Goal: Transaction & Acquisition: Purchase product/service

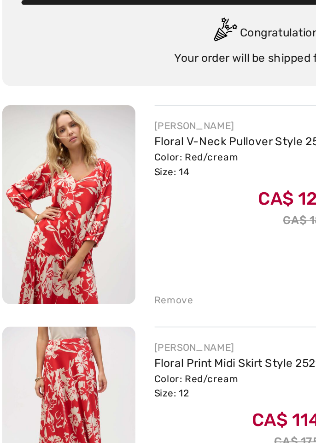
scroll to position [34, 0]
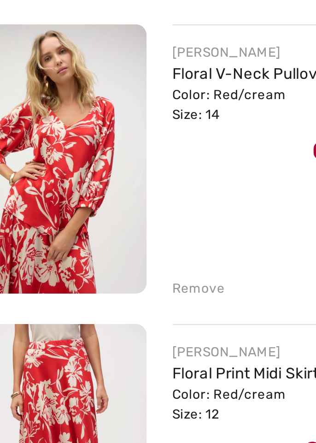
click at [95, 237] on div "Remove" at bounding box center [104, 240] width 23 height 8
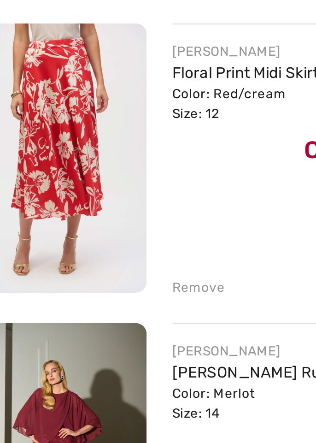
scroll to position [21, 0]
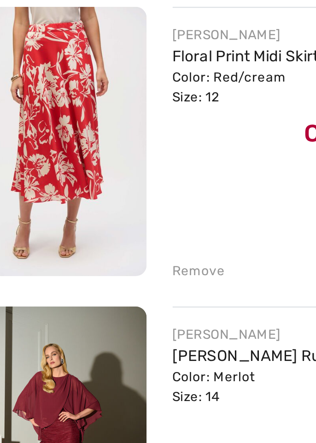
click at [98, 254] on div "Remove" at bounding box center [104, 253] width 23 height 8
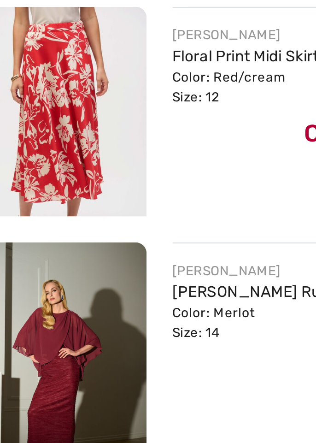
scroll to position [10, 0]
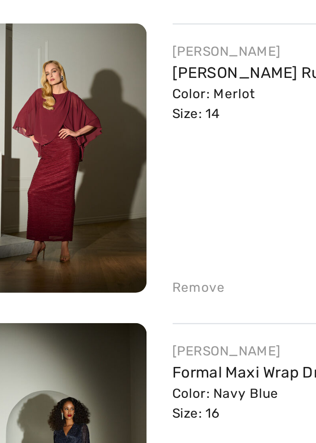
click at [99, 264] on div "Remove" at bounding box center [104, 264] width 23 height 8
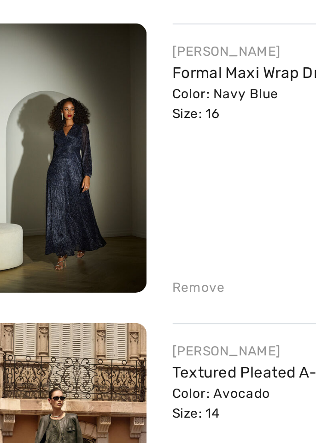
scroll to position [0, 0]
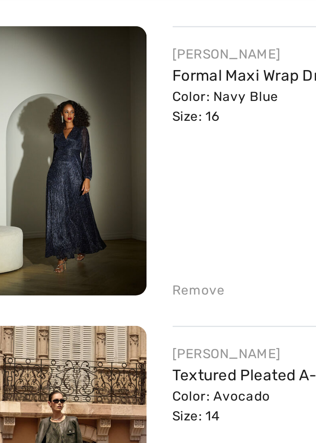
click at [101, 277] on div "Remove" at bounding box center [104, 274] width 23 height 8
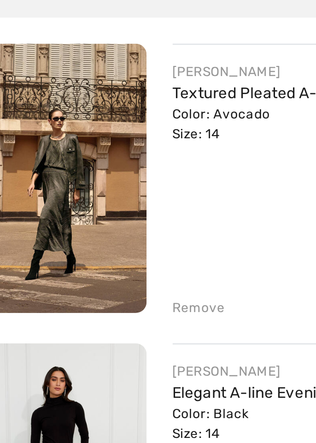
click at [99, 274] on div "Remove" at bounding box center [104, 274] width 23 height 8
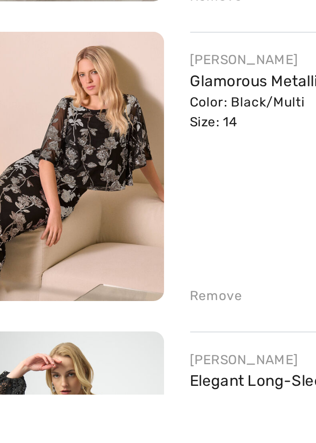
click at [102, 403] on div "Remove" at bounding box center [104, 401] width 23 height 8
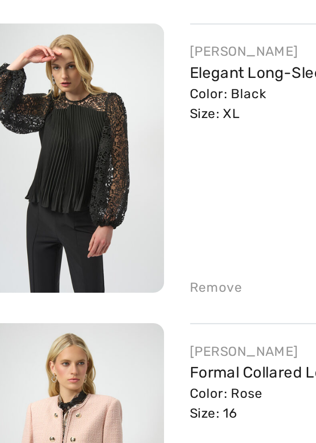
scroll to position [45, 0]
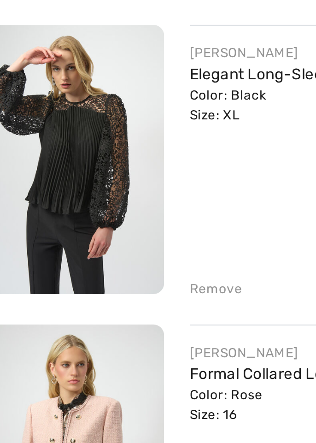
click at [102, 355] on div "Remove" at bounding box center [104, 356] width 23 height 8
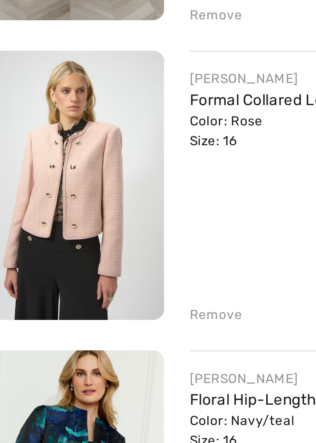
scroll to position [34, 0]
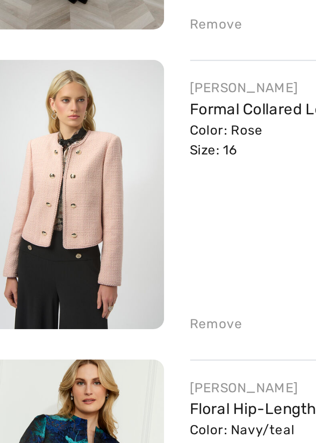
click at [101, 366] on div "Remove" at bounding box center [104, 367] width 23 height 8
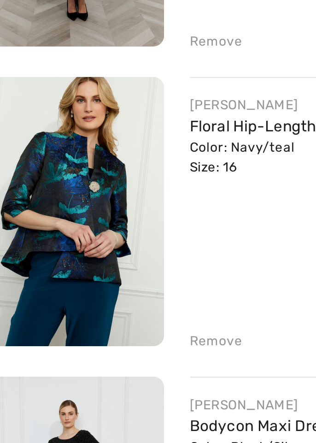
scroll to position [23, 0]
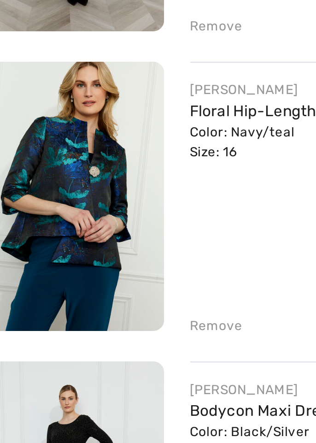
click at [98, 379] on div "Remove" at bounding box center [104, 378] width 23 height 8
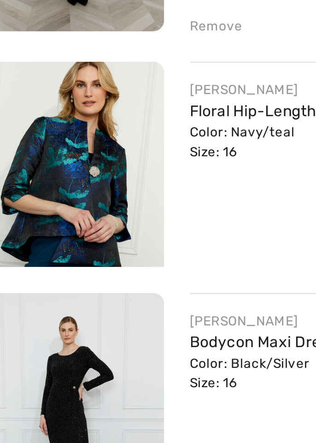
scroll to position [12, 0]
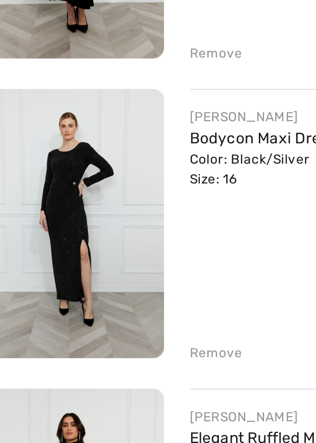
click at [99, 388] on div "Remove" at bounding box center [104, 390] width 23 height 8
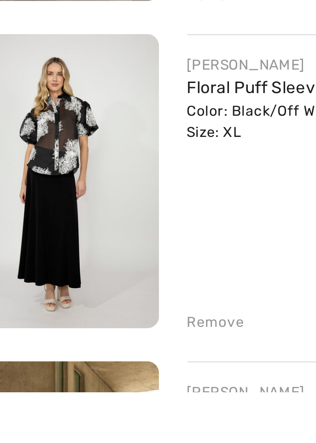
scroll to position [113, 0]
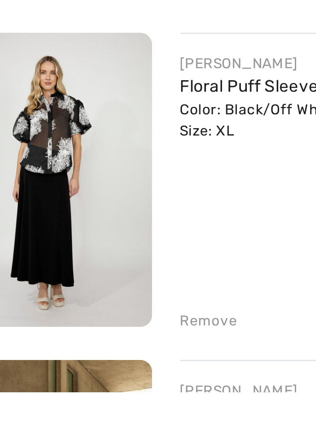
click at [100, 415] on div "Remove" at bounding box center [104, 415] width 23 height 8
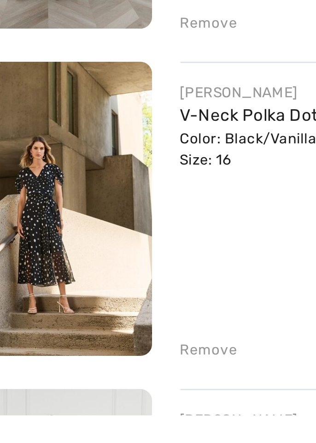
scroll to position [111, 0]
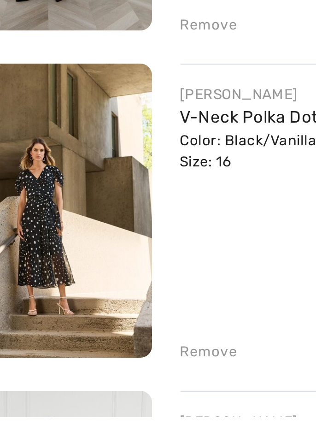
click at [96, 416] on div "Remove" at bounding box center [104, 418] width 23 height 8
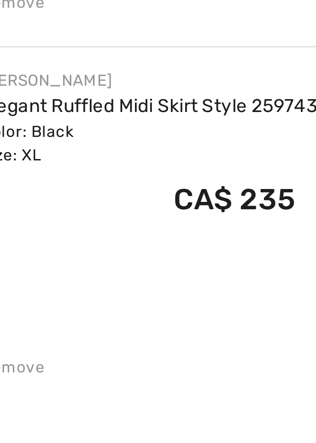
scroll to position [157, 0]
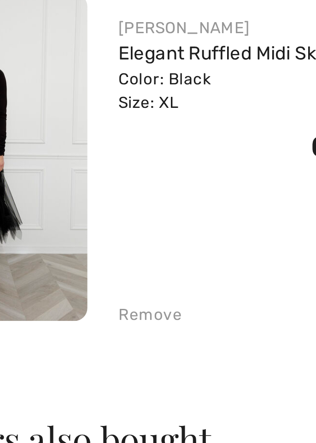
click at [97, 372] on div "Remove" at bounding box center [104, 372] width 23 height 8
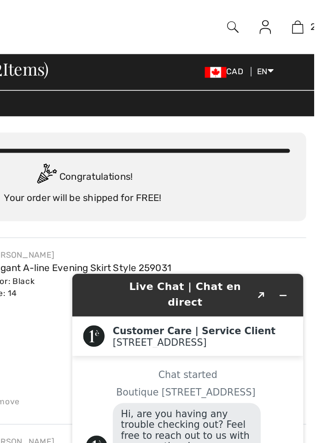
scroll to position [0, 0]
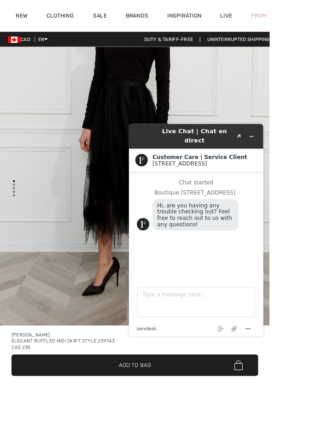
scroll to position [137, 0]
click at [274, 140] on icon "Minimize widget" at bounding box center [274, 140] width 4 height 0
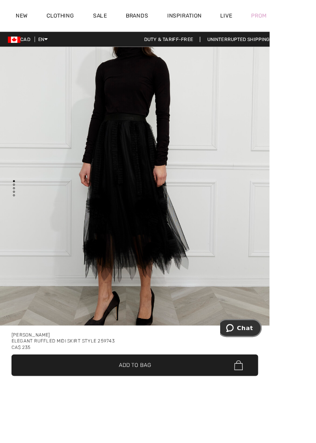
scroll to position [0, 0]
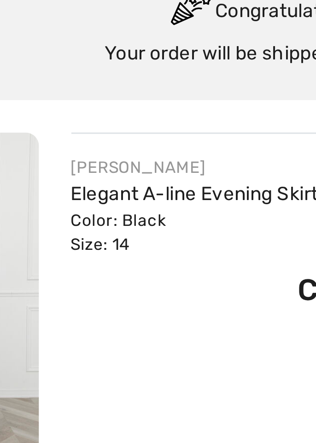
scroll to position [21, 0]
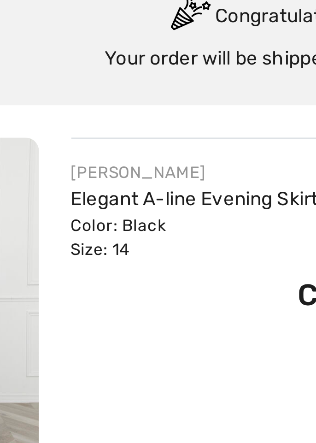
click at [111, 162] on link "Elegant A-line Evening Skirt Style 259031" at bounding box center [156, 162] width 126 height 8
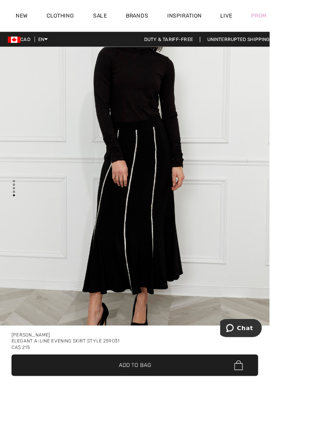
scroll to position [2076, 0]
click at [128, 443] on div "Frank Lyman Elegant A-line Evening Skirt Style 259031 CA$ 215 ✔ Added to Bag Ad…" at bounding box center [158, 412] width 316 height 62
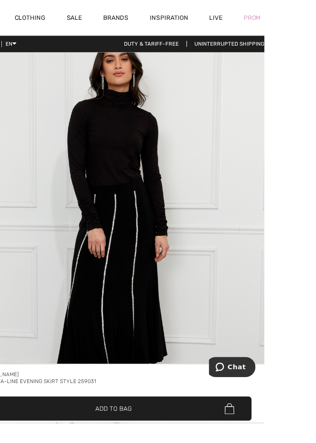
scroll to position [1930, 0]
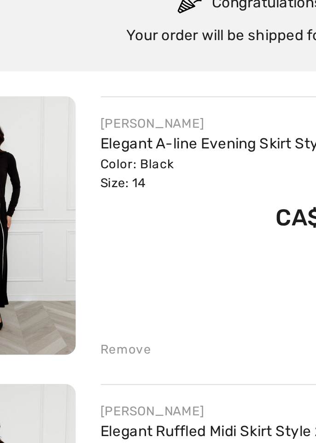
scroll to position [18, 0]
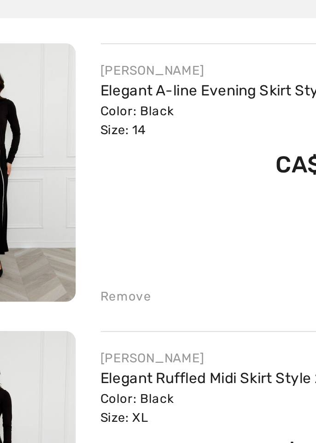
click at [103, 258] on div "Remove" at bounding box center [104, 256] width 23 height 8
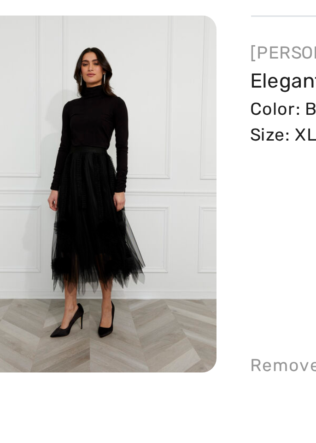
scroll to position [28, 0]
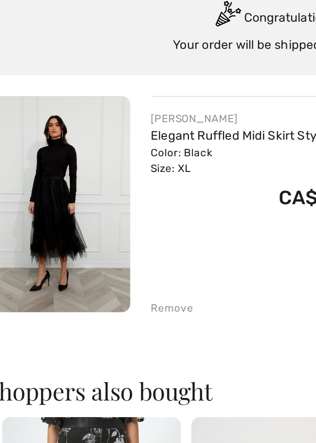
click at [41, 190] on img at bounding box center [44, 191] width 77 height 114
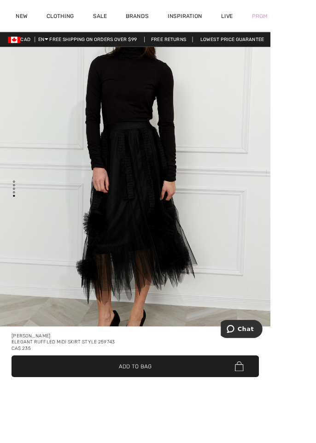
scroll to position [2076, 0]
click at [147, 396] on div "[PERSON_NAME]" at bounding box center [158, 392] width 290 height 7
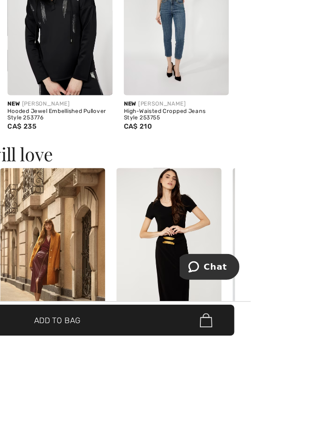
scroll to position [790, 0]
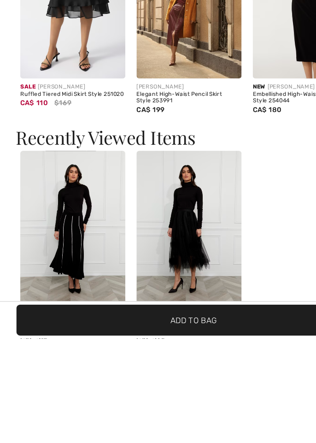
click at [38, 366] on img at bounding box center [60, 354] width 86 height 129
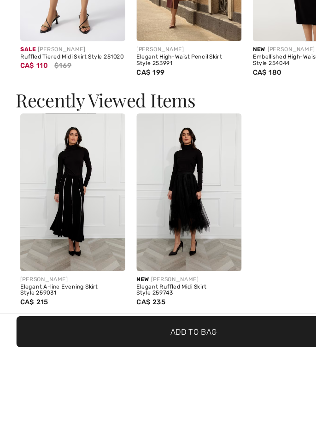
scroll to position [1036, 0]
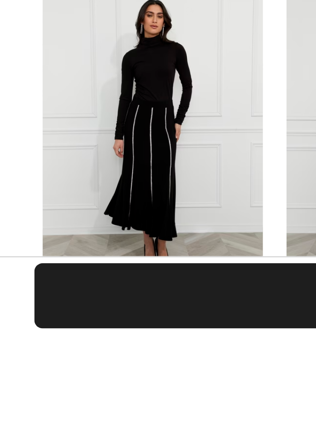
scroll to position [980, 0]
click at [34, 443] on div "Elegant A-line Evening Skirt Style 259031" at bounding box center [60, 446] width 86 height 11
click at [34, 442] on div "Elegant A-line Evening Skirt Style 259031" at bounding box center [60, 446] width 86 height 11
click at [30, 443] on div "Elegant A-line Evening Skirt Style 259031" at bounding box center [60, 446] width 86 height 11
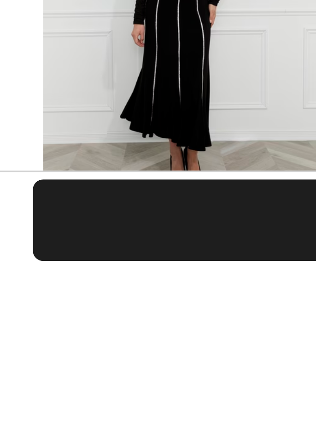
click at [27, 443] on div "Elegant A-line Evening Skirt Style 259031" at bounding box center [60, 446] width 86 height 11
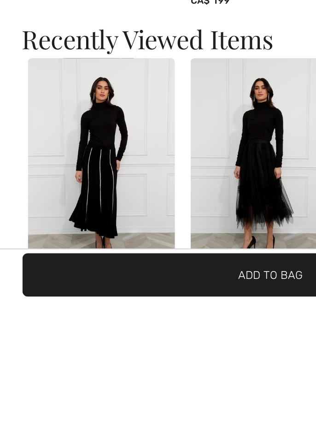
click at [39, 406] on img at bounding box center [60, 366] width 86 height 129
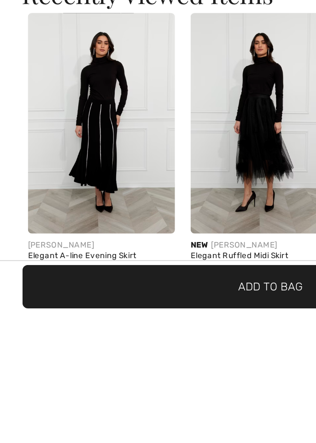
scroll to position [1017, 0]
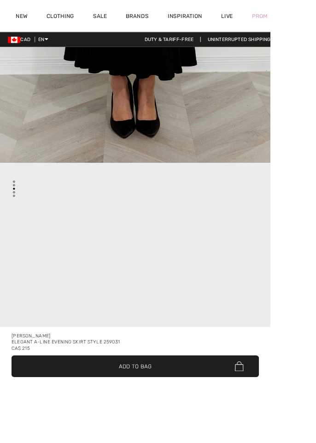
checkbox input "true"
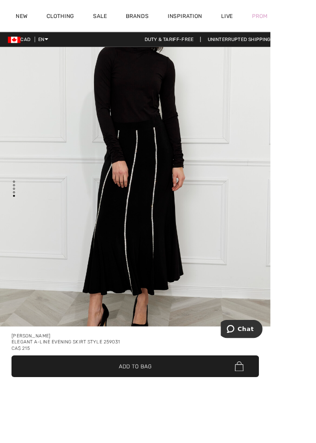
scroll to position [2076, 0]
click at [129, 443] on div "[PERSON_NAME] Elegant A-line Evening Skirt Style 259031 CA$ 215 ✔ Added to Bag …" at bounding box center [158, 412] width 316 height 62
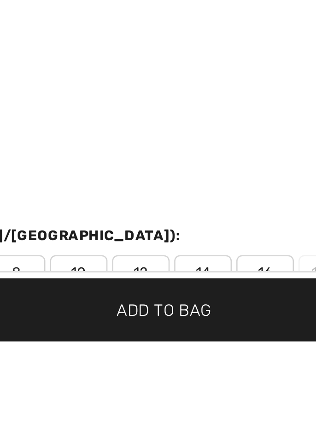
scroll to position [209, 0]
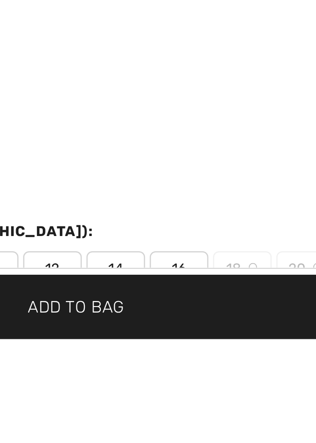
click at [196, 415] on span "16" at bounding box center [198, 413] width 23 height 14
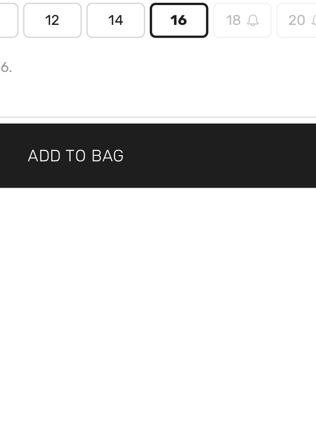
scroll to position [248, 0]
click at [177, 433] on span "Add to Bag" at bounding box center [158, 428] width 38 height 10
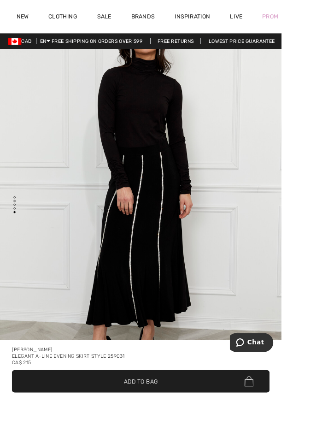
scroll to position [2054, 0]
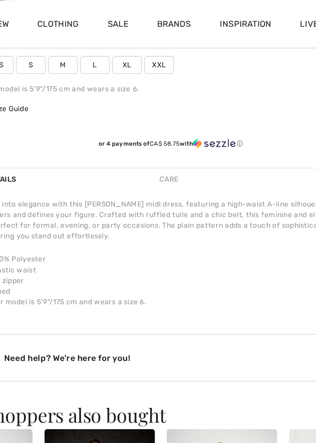
scroll to position [539, 0]
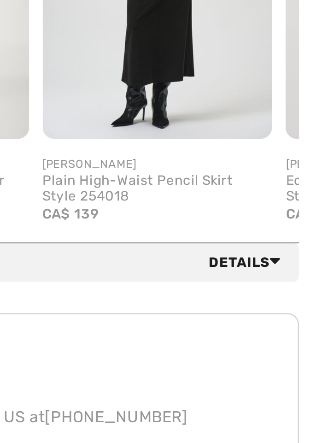
scroll to position [388, 0]
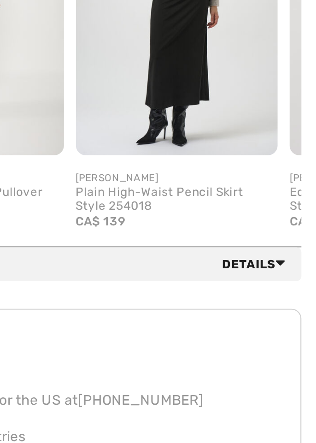
click at [274, 265] on span "Details" at bounding box center [290, 263] width 33 height 8
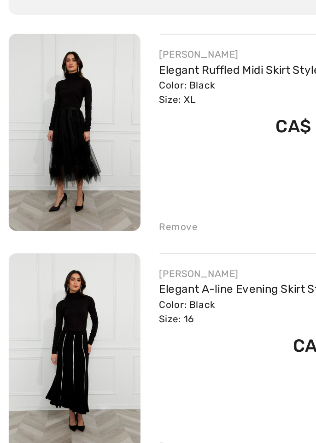
scroll to position [80, 0]
